Goal: Task Accomplishment & Management: Complete application form

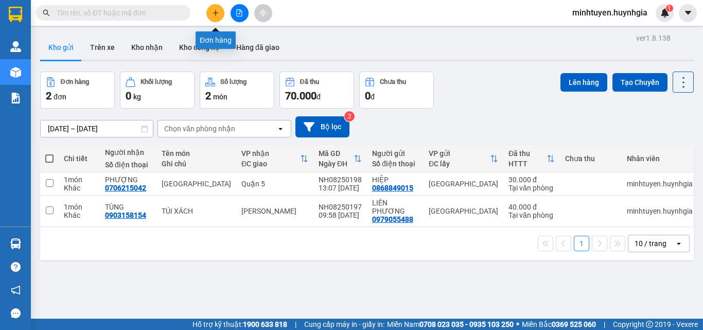
click at [214, 15] on icon "plus" at bounding box center [215, 12] width 7 height 7
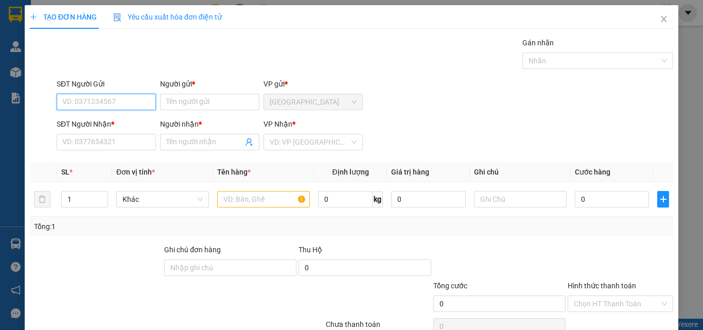
click at [132, 103] on input "SĐT Người Gửi" at bounding box center [106, 102] width 99 height 16
click at [83, 100] on input "588" at bounding box center [106, 102] width 99 height 16
type input "5"
click at [111, 120] on div "0906417558 - [PERSON_NAME]" at bounding box center [112, 122] width 101 height 11
type input "0906417558"
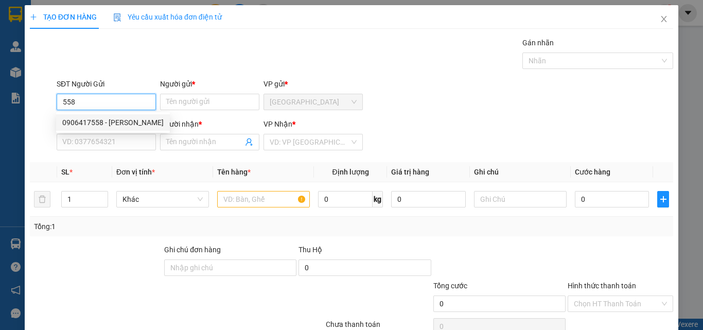
type input "THANH"
type input "0933624635"
type input "BẮC"
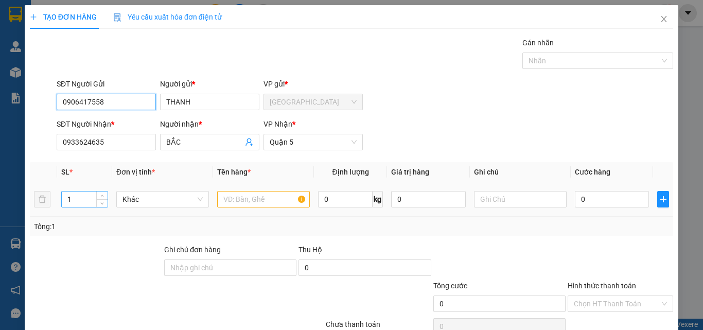
type input "0906417558"
click at [83, 203] on input "1" at bounding box center [85, 198] width 46 height 15
type input "3"
click at [244, 197] on input "text" at bounding box center [263, 199] width 93 height 16
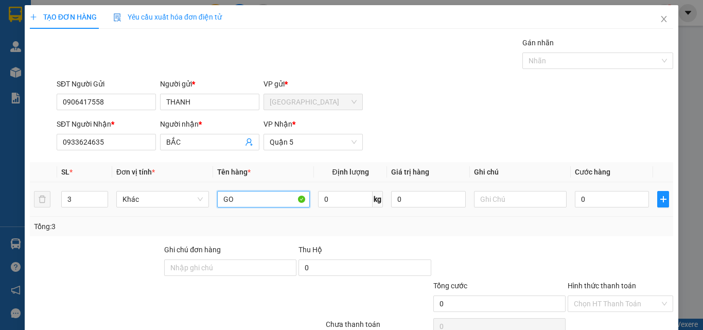
type input "G"
type input "T XANH"
click at [599, 197] on input "0" at bounding box center [612, 199] width 74 height 16
type input "1"
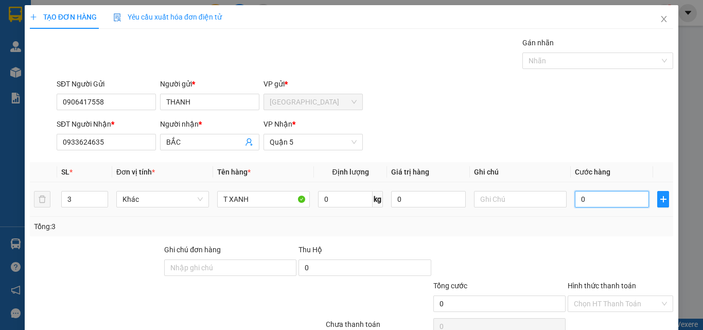
type input "1"
type input "18"
type input "180"
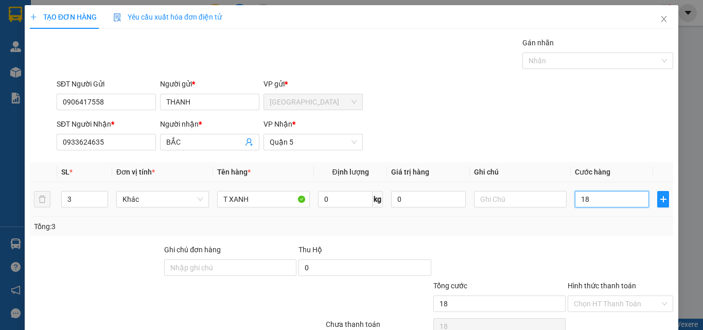
type input "180"
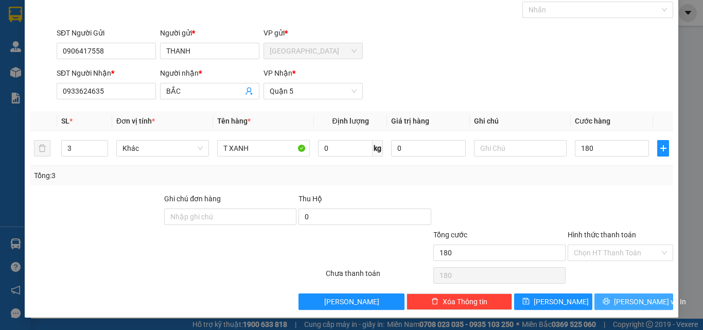
type input "180.000"
click at [632, 302] on span "[PERSON_NAME] và In" at bounding box center [650, 301] width 72 height 11
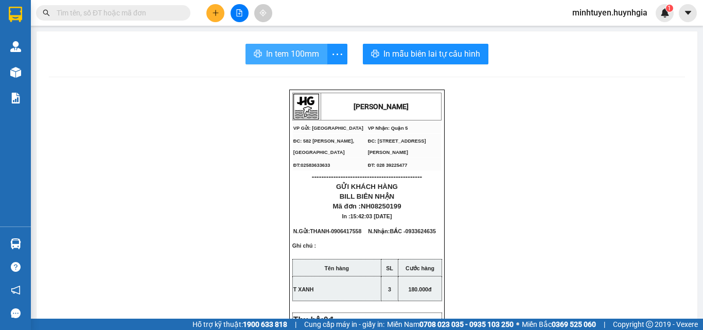
click at [287, 51] on span "In tem 100mm" at bounding box center [292, 53] width 53 height 13
click at [288, 52] on span "In tem 100mm" at bounding box center [292, 53] width 53 height 13
click at [637, 16] on span "minhtuyen.huynhgia" at bounding box center [610, 12] width 92 height 13
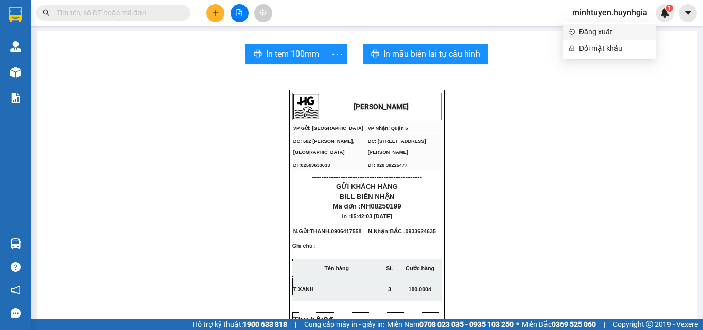
click at [598, 29] on span "Đăng xuất" at bounding box center [614, 31] width 70 height 11
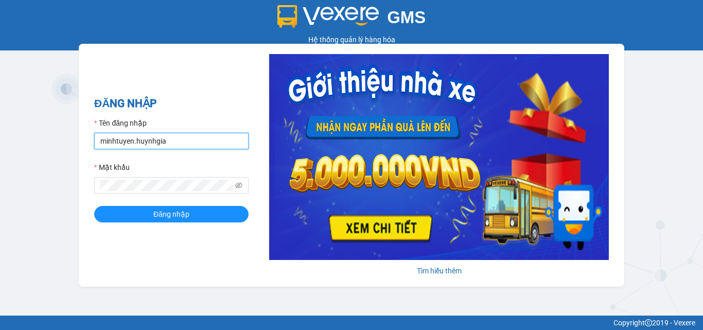
click at [192, 140] on input "minhtuyen.huynhgia" at bounding box center [171, 141] width 154 height 16
type input "chi.huynhgia"
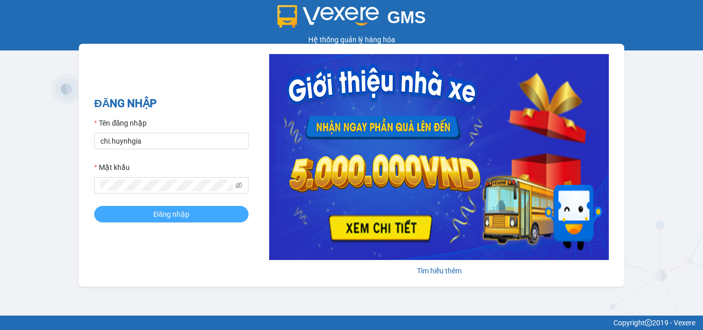
click at [162, 210] on span "Đăng nhập" at bounding box center [171, 213] width 36 height 11
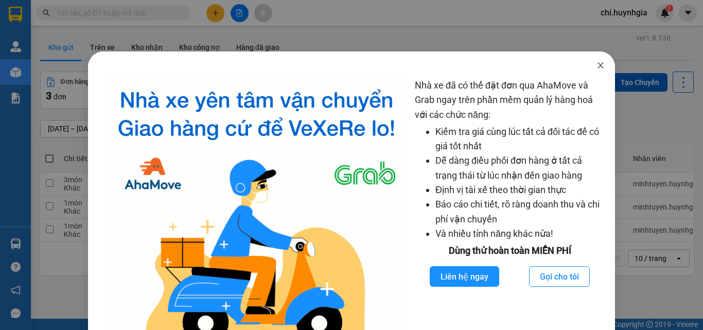
click at [596, 66] on icon "close" at bounding box center [600, 65] width 8 height 8
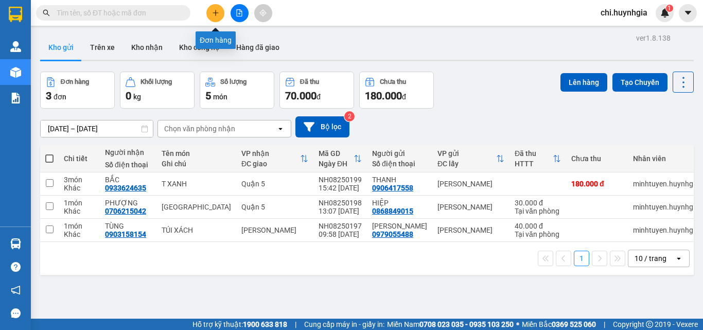
click at [209, 8] on button at bounding box center [215, 13] width 18 height 18
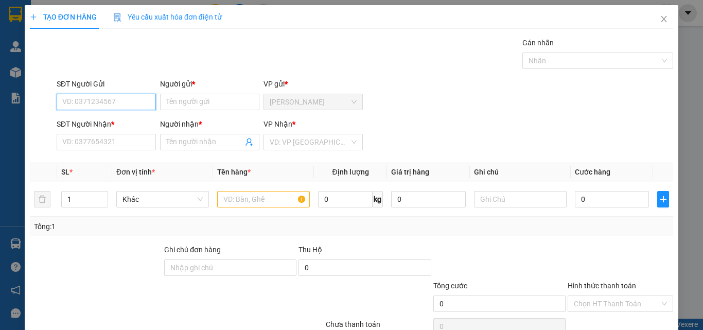
click at [90, 99] on input "SĐT Người Gửi" at bounding box center [106, 102] width 99 height 16
type input "0905496230"
drag, startPoint x: 125, startPoint y: 123, endPoint x: 130, endPoint y: 126, distance: 5.3
click at [126, 123] on div "0905496230 - QUANG" at bounding box center [112, 122] width 101 height 11
type input "QUANG"
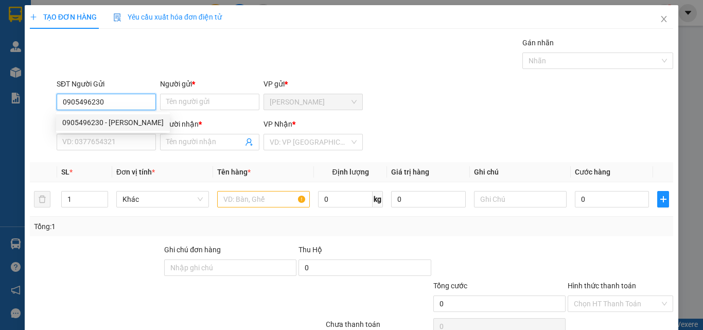
type input "0334390044"
type input "QUỲNH"
type input "0905496230"
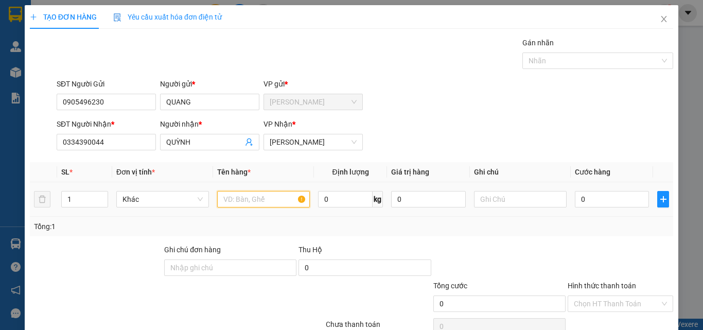
click at [248, 200] on input "text" at bounding box center [263, 199] width 93 height 16
type input "T"
click at [607, 202] on input "0" at bounding box center [612, 199] width 74 height 16
type input "3"
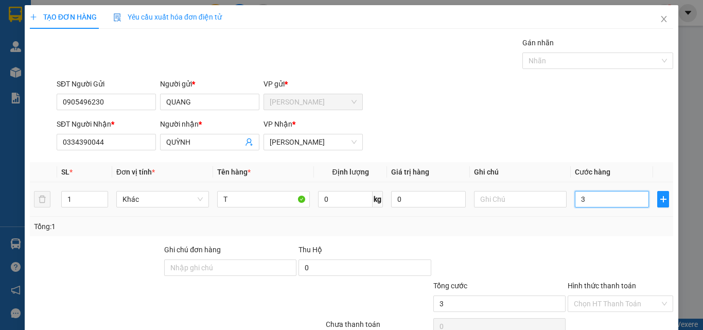
type input "3"
type input "30"
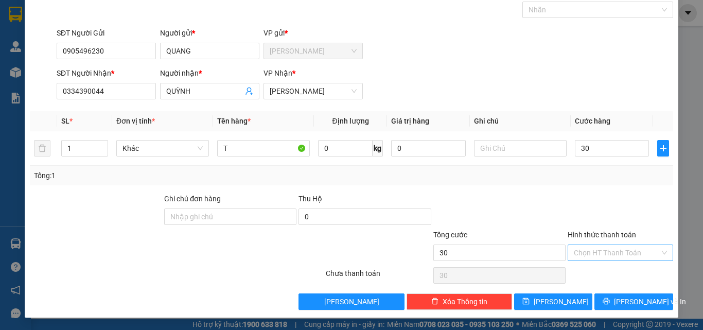
type input "30.000"
click at [613, 252] on input "Hình thức thanh toán" at bounding box center [617, 252] width 86 height 15
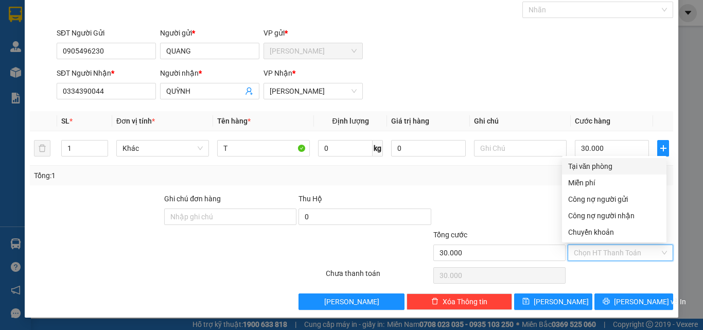
drag, startPoint x: 612, startPoint y: 166, endPoint x: 611, endPoint y: 193, distance: 27.3
click at [612, 168] on div "Tại văn phòng" at bounding box center [614, 165] width 92 height 11
type input "0"
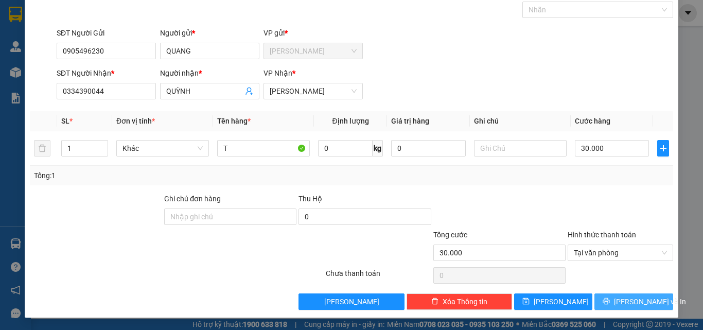
drag, startPoint x: 620, startPoint y: 297, endPoint x: 508, endPoint y: 278, distance: 113.7
click at [620, 297] on span "[PERSON_NAME] và In" at bounding box center [650, 301] width 72 height 11
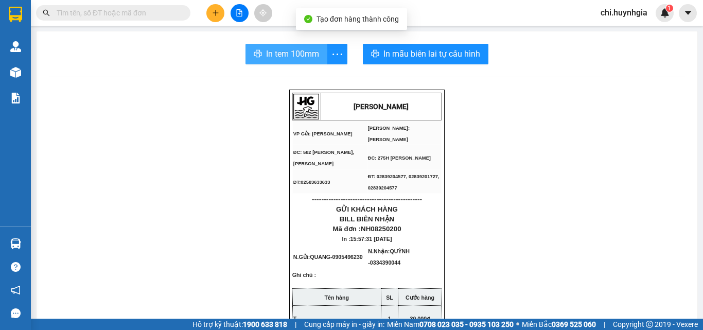
click at [291, 59] on span "In tem 100mm" at bounding box center [292, 53] width 53 height 13
click at [282, 51] on span "In tem 100mm" at bounding box center [294, 53] width 53 height 13
